Goal: Transaction & Acquisition: Purchase product/service

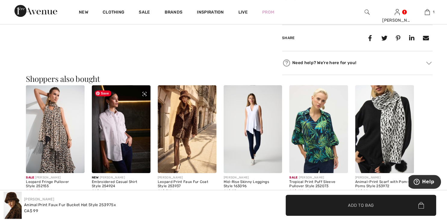
scroll to position [432, 0]
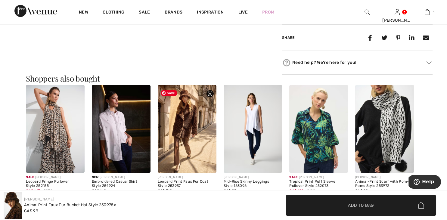
click at [185, 135] on img at bounding box center [187, 129] width 59 height 88
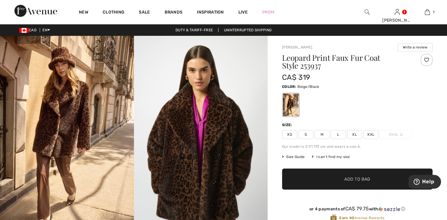
click at [339, 135] on span "L" at bounding box center [338, 134] width 15 height 9
click at [339, 177] on span "✔ Added to Bag" at bounding box center [348, 179] width 37 height 6
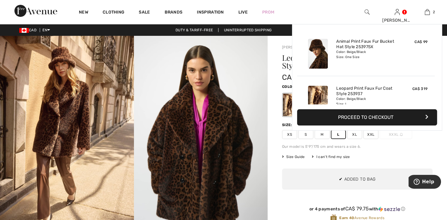
scroll to position [18, 0]
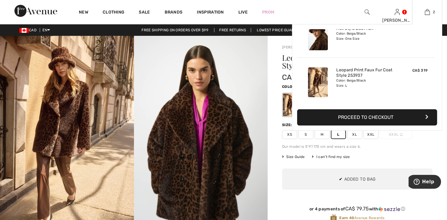
click at [351, 119] on button "Proceed to Checkout" at bounding box center [367, 117] width 140 height 16
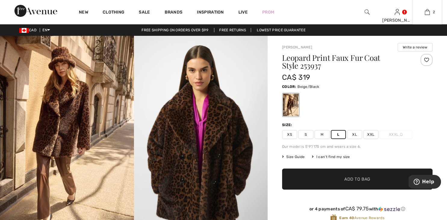
scroll to position [65, 0]
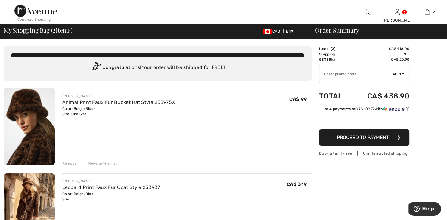
click at [347, 75] on input "TEXT" at bounding box center [356, 74] width 73 height 18
type input "0"
type input "OC001461EC"
click at [397, 74] on span "Apply" at bounding box center [399, 73] width 12 height 5
